Goal: Task Accomplishment & Management: Use online tool/utility

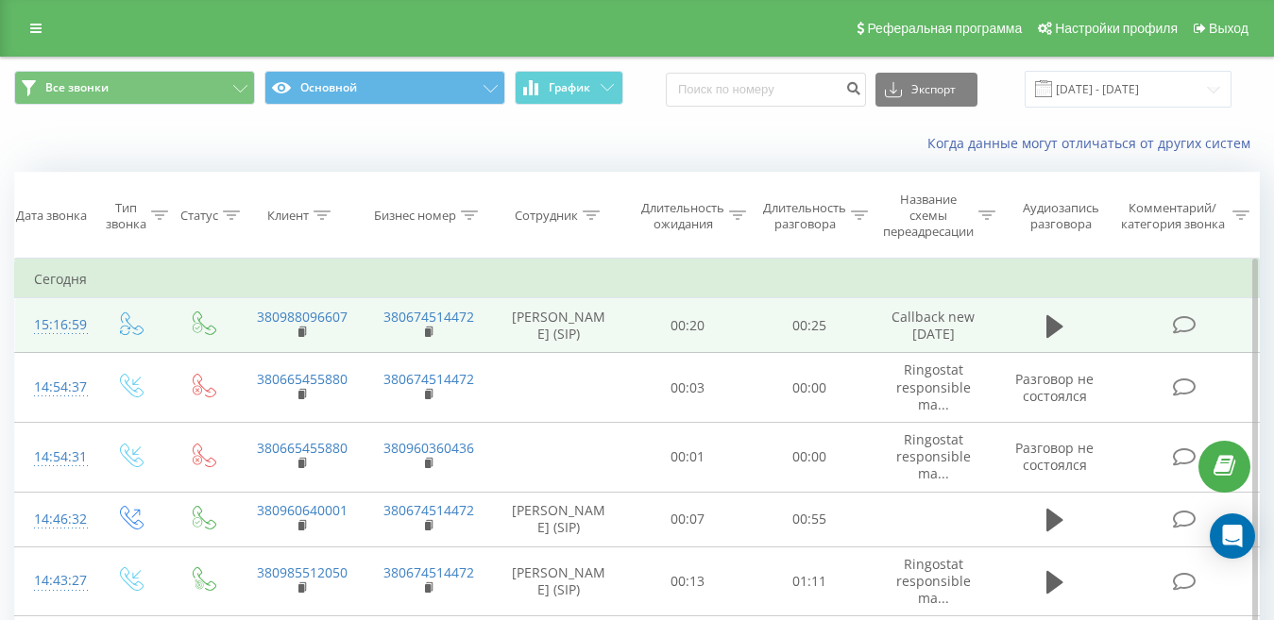
drag, startPoint x: 303, startPoint y: 334, endPoint x: 311, endPoint y: 346, distance: 14.4
click at [303, 334] on rect at bounding box center [301, 333] width 6 height 8
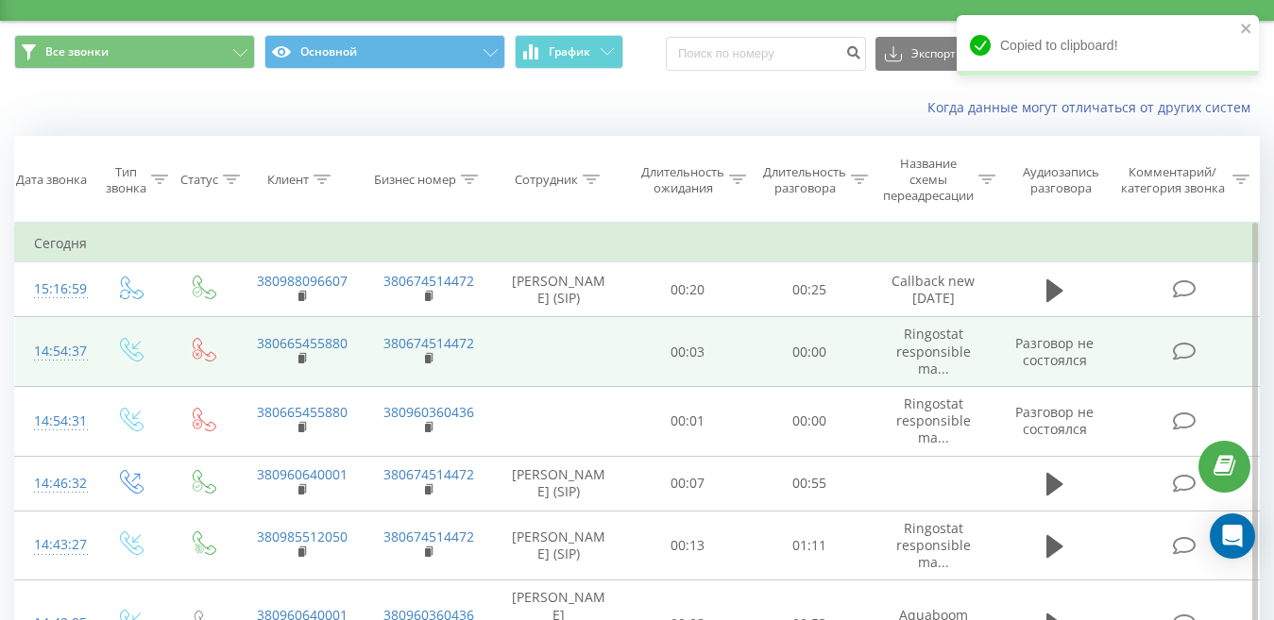
scroll to position [189, 0]
